Goal: Information Seeking & Learning: Understand process/instructions

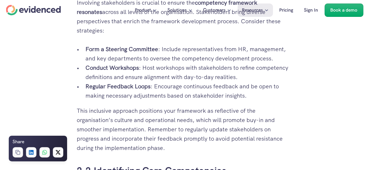
scroll to position [757, 0]
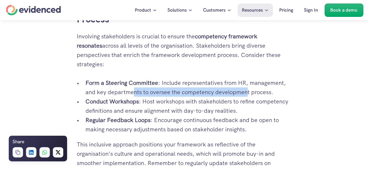
drag, startPoint x: 134, startPoint y: 84, endPoint x: 245, endPoint y: 81, distance: 111.3
click at [245, 81] on p "Form a Steering Committee : Include representatives from HR, management, and ke…" at bounding box center [188, 87] width 207 height 19
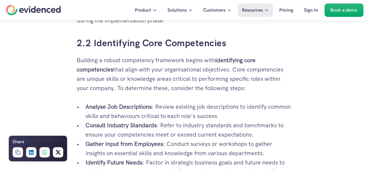
scroll to position [932, 0]
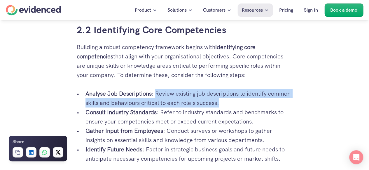
drag, startPoint x: 157, startPoint y: 84, endPoint x: 225, endPoint y: 93, distance: 69.1
click at [225, 93] on p "Analyse Job Descriptions : Review existing job descriptions to identify common …" at bounding box center [188, 98] width 207 height 19
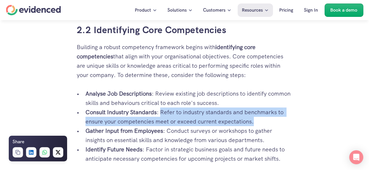
drag, startPoint x: 162, startPoint y: 103, endPoint x: 256, endPoint y: 113, distance: 94.4
click at [256, 113] on p "Consult Industry Standards : Refer to industry standards and benchmarks to ensu…" at bounding box center [188, 117] width 207 height 19
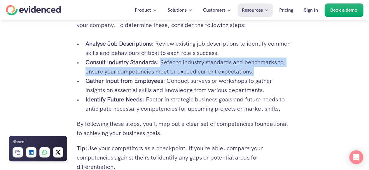
scroll to position [991, 0]
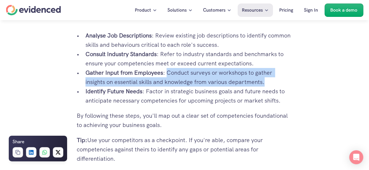
drag, startPoint x: 168, startPoint y: 64, endPoint x: 267, endPoint y: 72, distance: 99.4
click at [267, 72] on p "Gather Input from Employees : Conduct surveys or workshops to gather insights o…" at bounding box center [188, 77] width 207 height 19
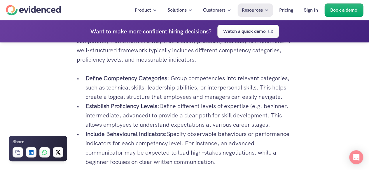
scroll to position [1165, 0]
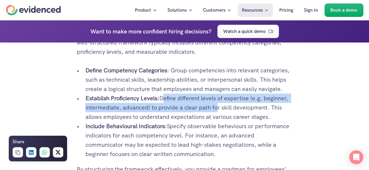
drag, startPoint x: 164, startPoint y: 90, endPoint x: 217, endPoint y: 97, distance: 54.0
click at [217, 97] on p "Establish Proficiency Levels: Define different levels of expertise (e.g. beginn…" at bounding box center [188, 108] width 207 height 28
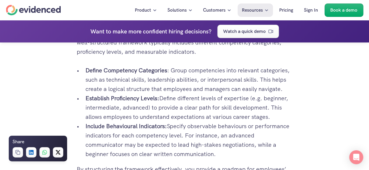
scroll to position [1194, 0]
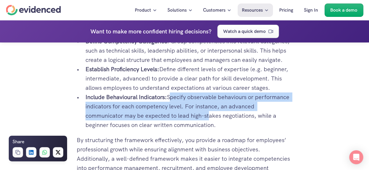
drag, startPoint x: 168, startPoint y: 88, endPoint x: 208, endPoint y: 106, distance: 43.4
click at [208, 106] on p "Include Behavioural Indicators: Specify observable behaviours or performance in…" at bounding box center [188, 111] width 207 height 37
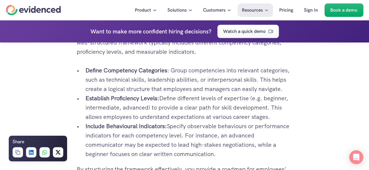
click at [294, 89] on div "Misaligned skill sets, inconsistent performance appraisals, and too much relian…" at bounding box center [184, 134] width 227 height 2260
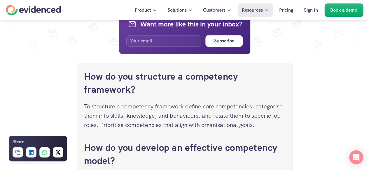
scroll to position [2476, 0]
